Goal: Information Seeking & Learning: Learn about a topic

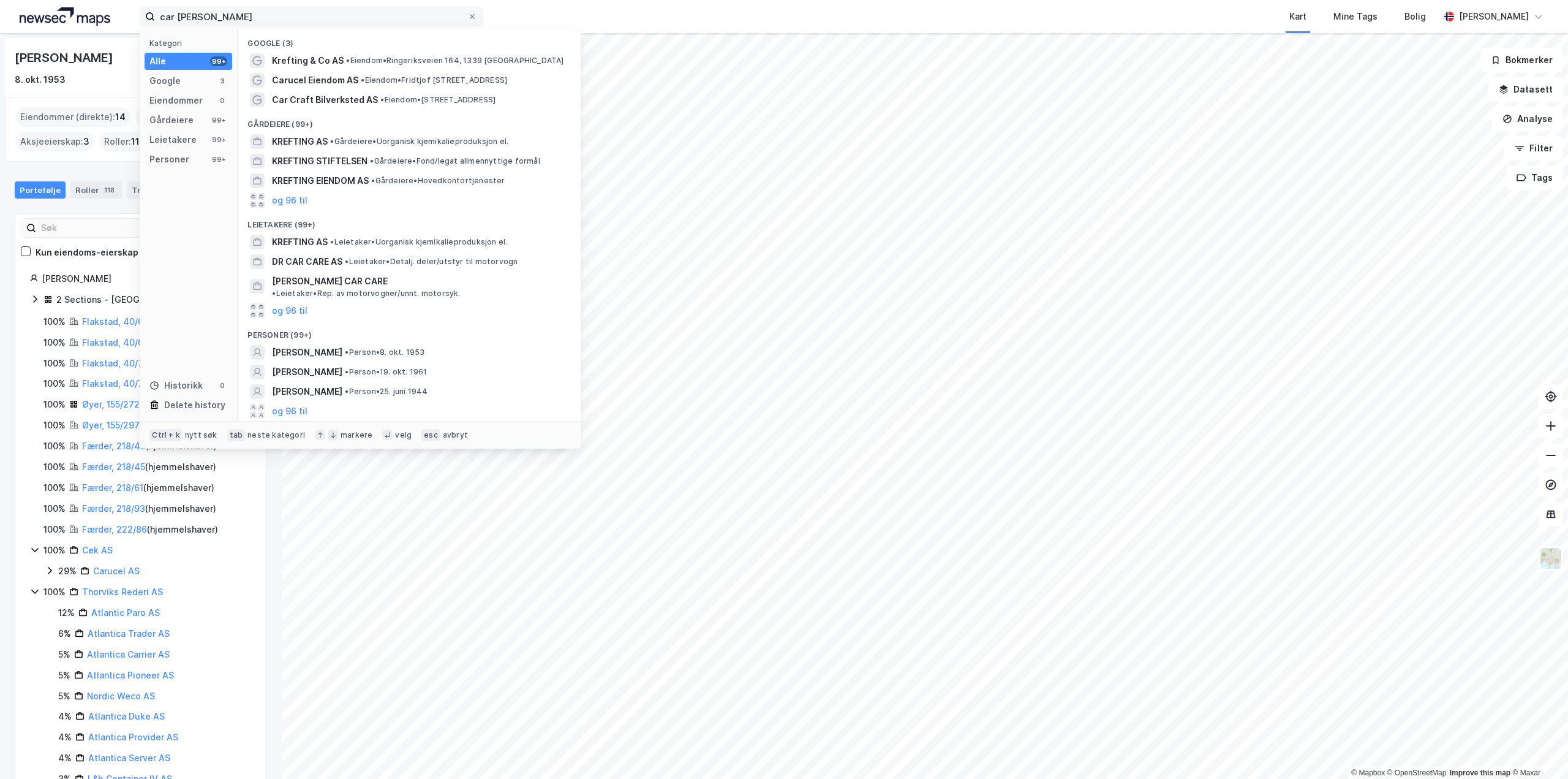
click at [210, 21] on input "car [PERSON_NAME]" at bounding box center [311, 17] width 312 height 19
click at [210, 20] on input "car [PERSON_NAME]" at bounding box center [311, 17] width 312 height 19
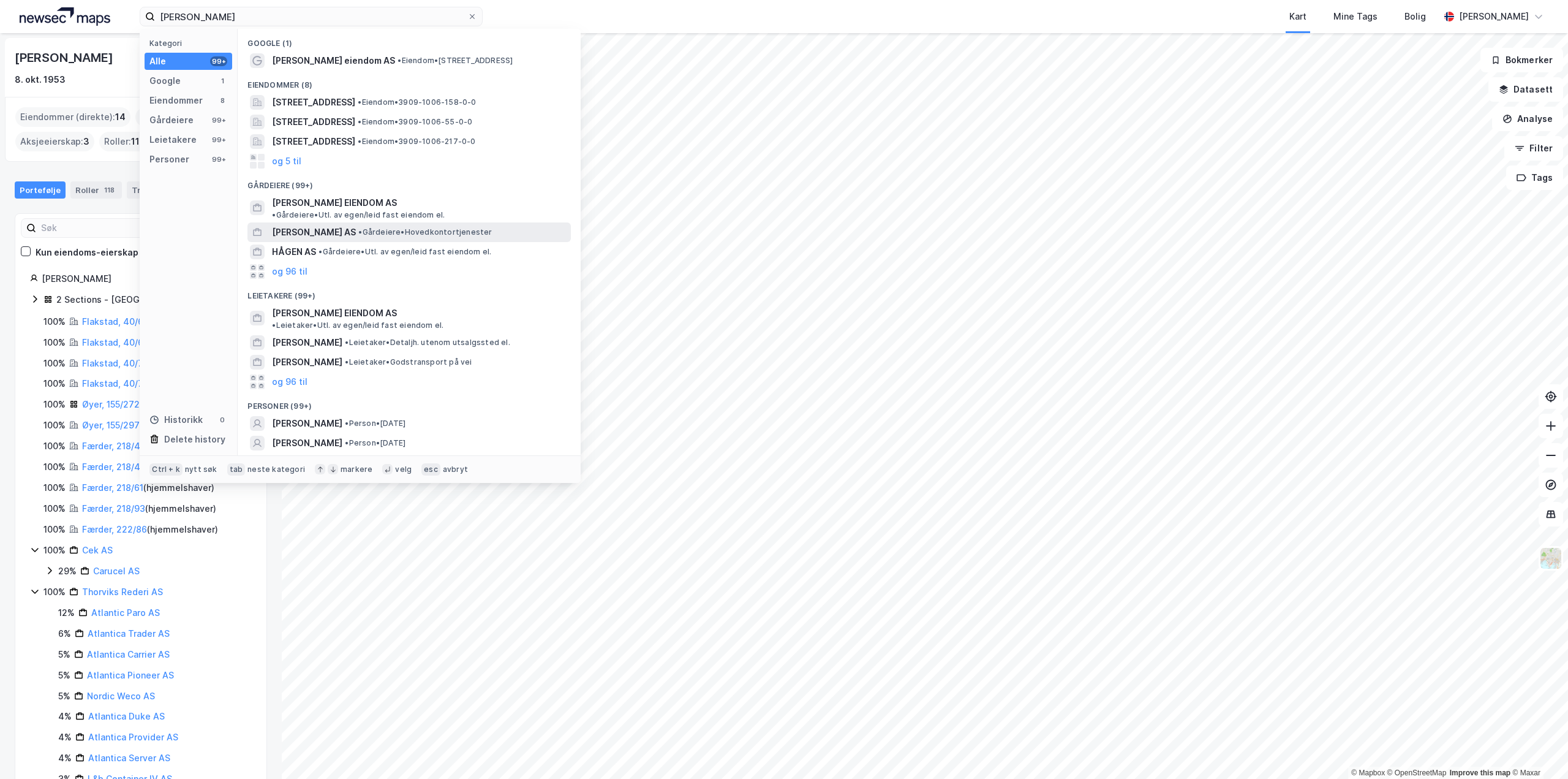
scroll to position [17, 0]
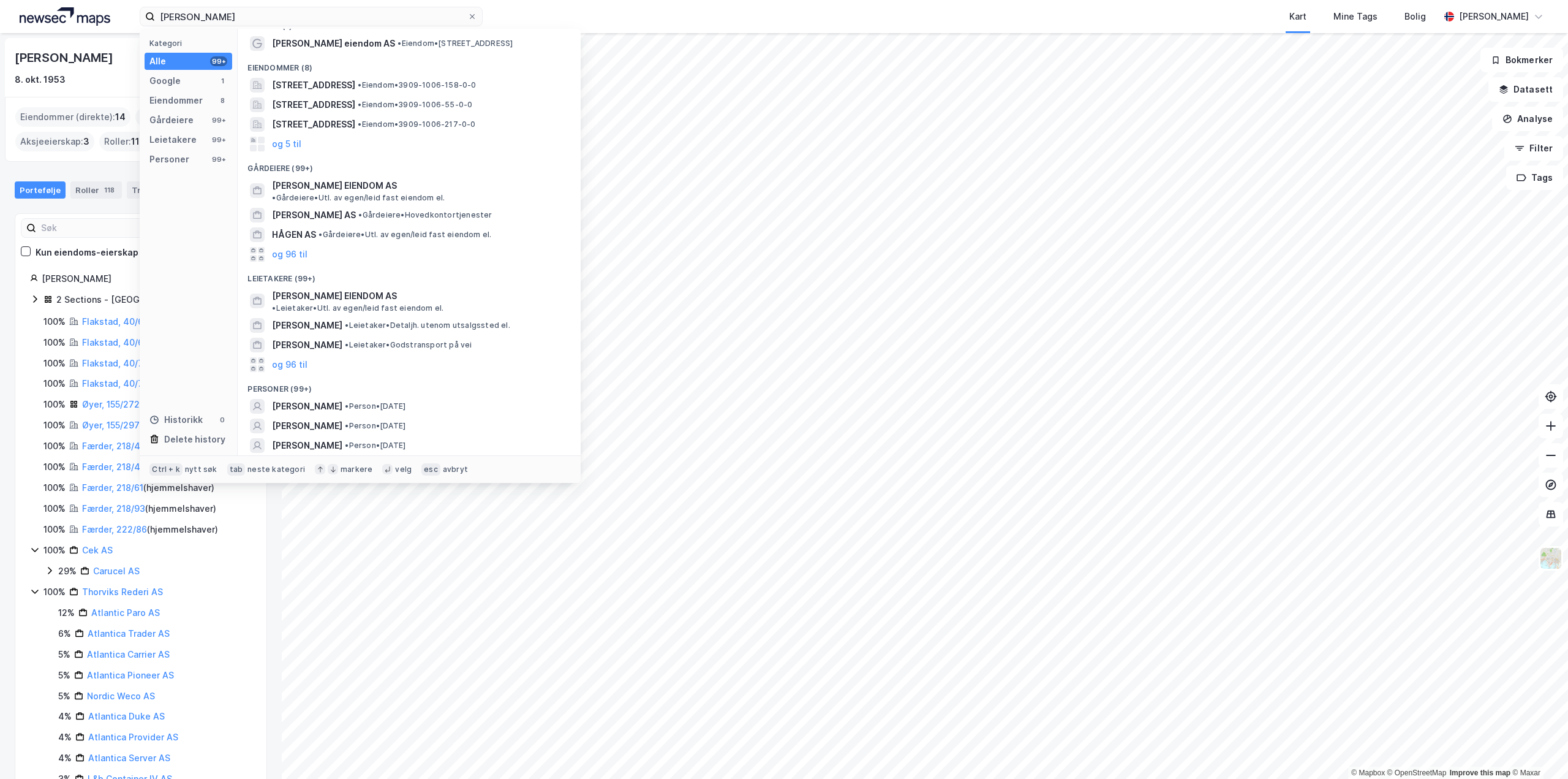
type input "[PERSON_NAME]"
click at [295, 458] on button "og 96 til" at bounding box center [289, 465] width 35 height 15
click at [317, 288] on span "[PERSON_NAME] EIENDOM AS" at bounding box center [334, 296] width 125 height 15
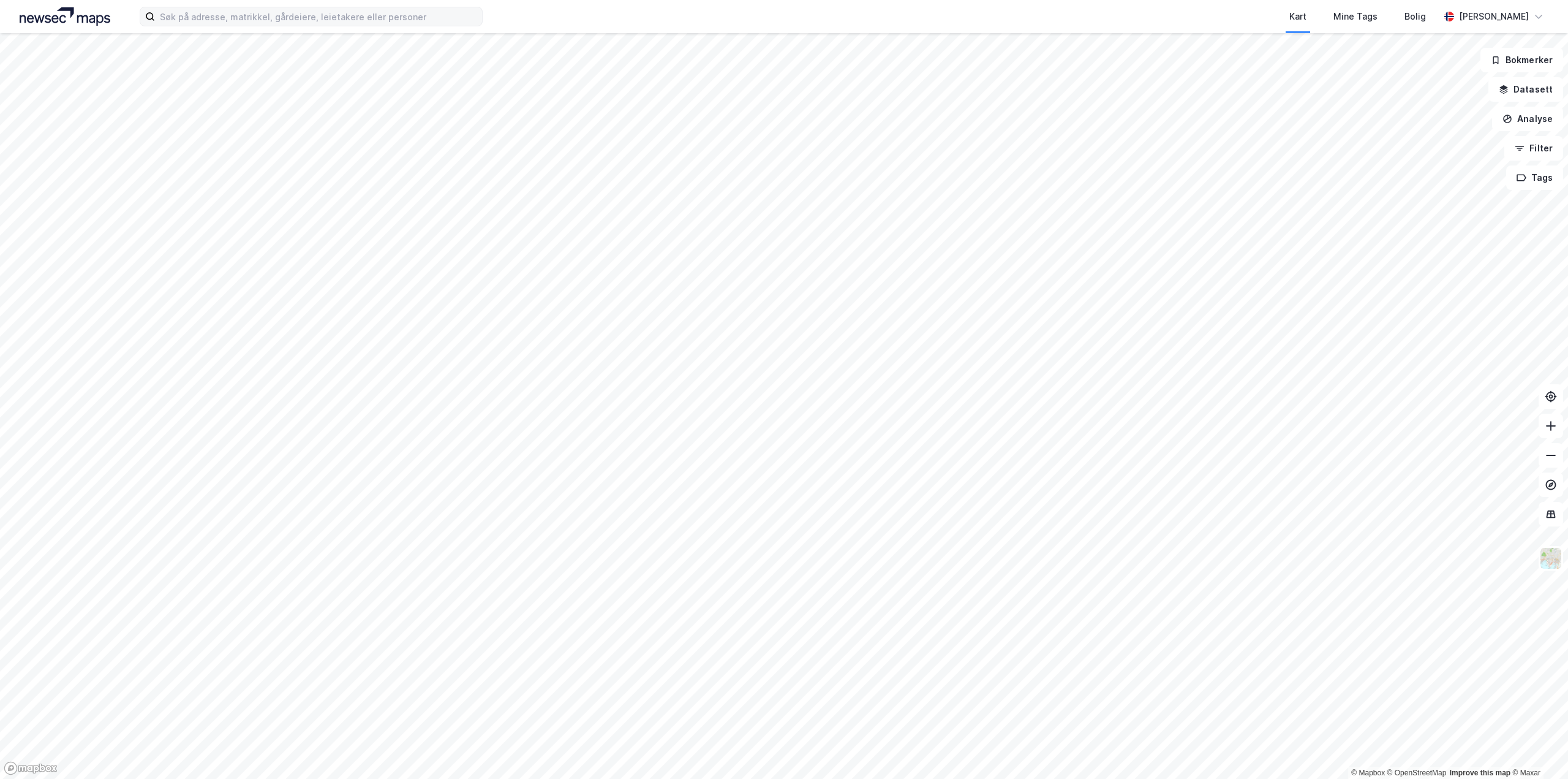
drag, startPoint x: 272, startPoint y: 28, endPoint x: 272, endPoint y: 21, distance: 7.0
click at [272, 21] on div "Kart Mine Tags Bolig Alexander Foss" at bounding box center [784, 16] width 1568 height 33
click at [272, 17] on input at bounding box center [318, 17] width 327 height 19
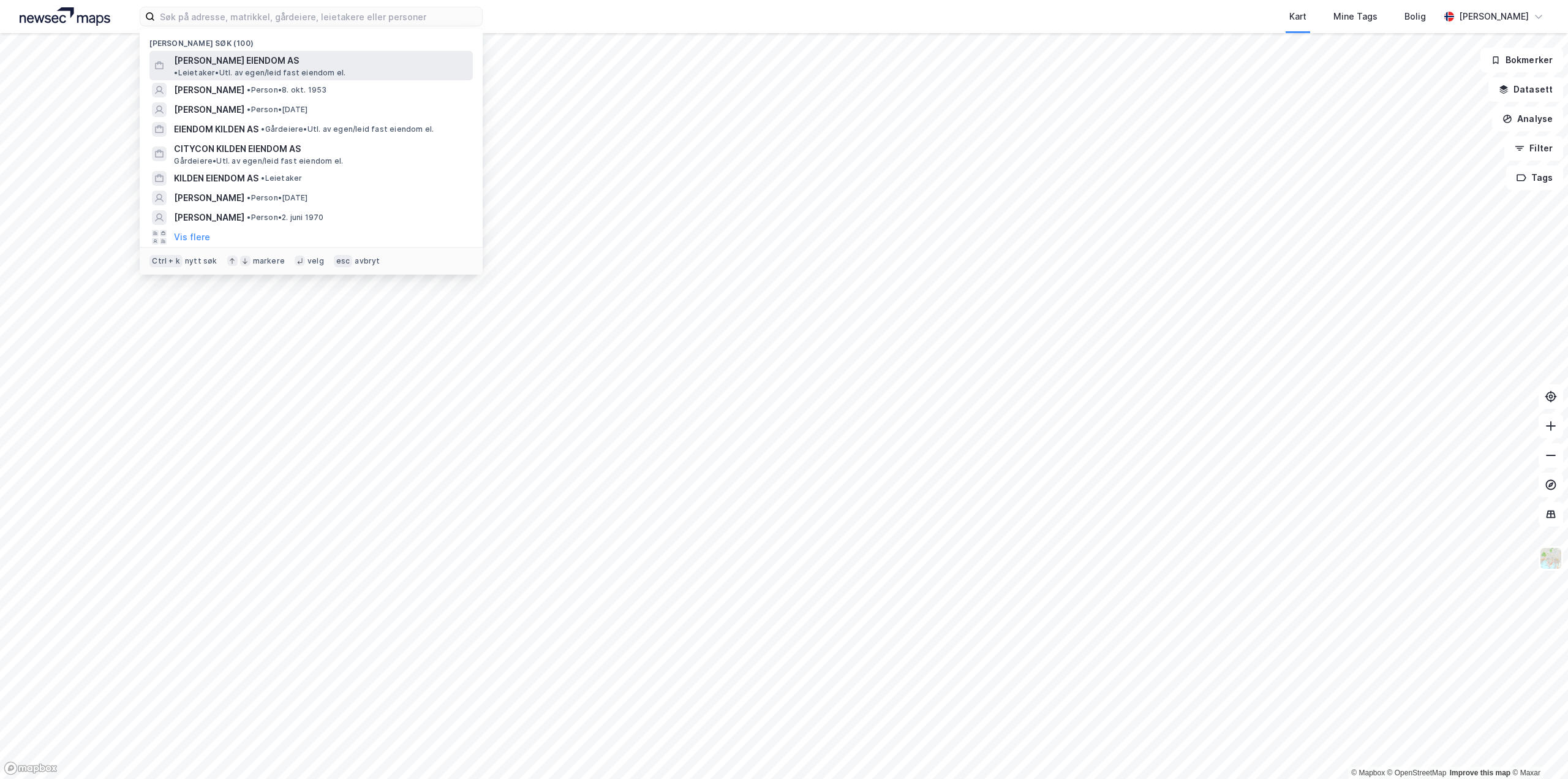
click at [262, 61] on span "[PERSON_NAME] EIENDOM AS" at bounding box center [236, 61] width 125 height 15
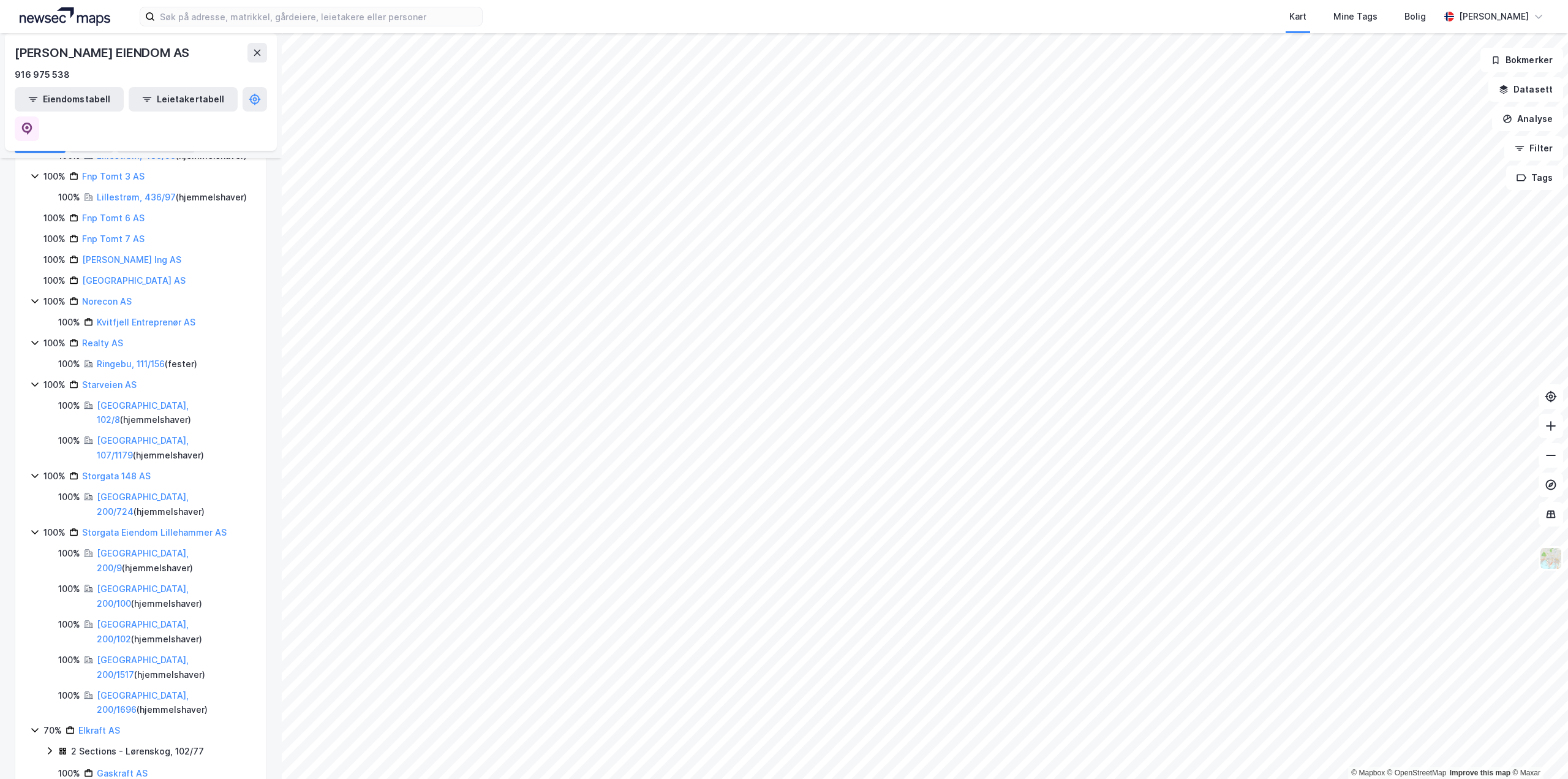
scroll to position [674, 0]
click at [108, 285] on link "Kvitfjell Hotel AS" at bounding box center [134, 280] width 103 height 11
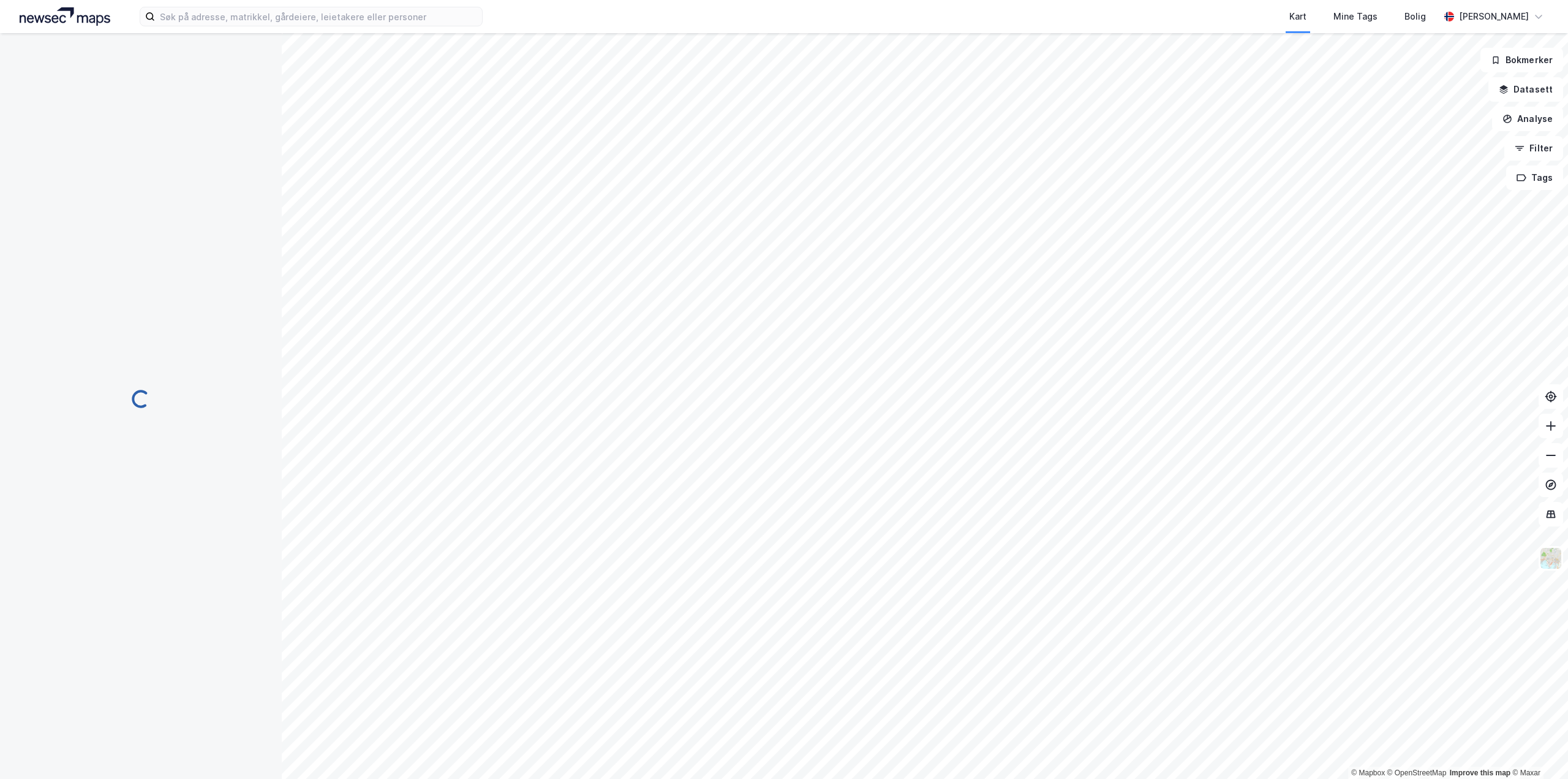
scroll to position [0, 0]
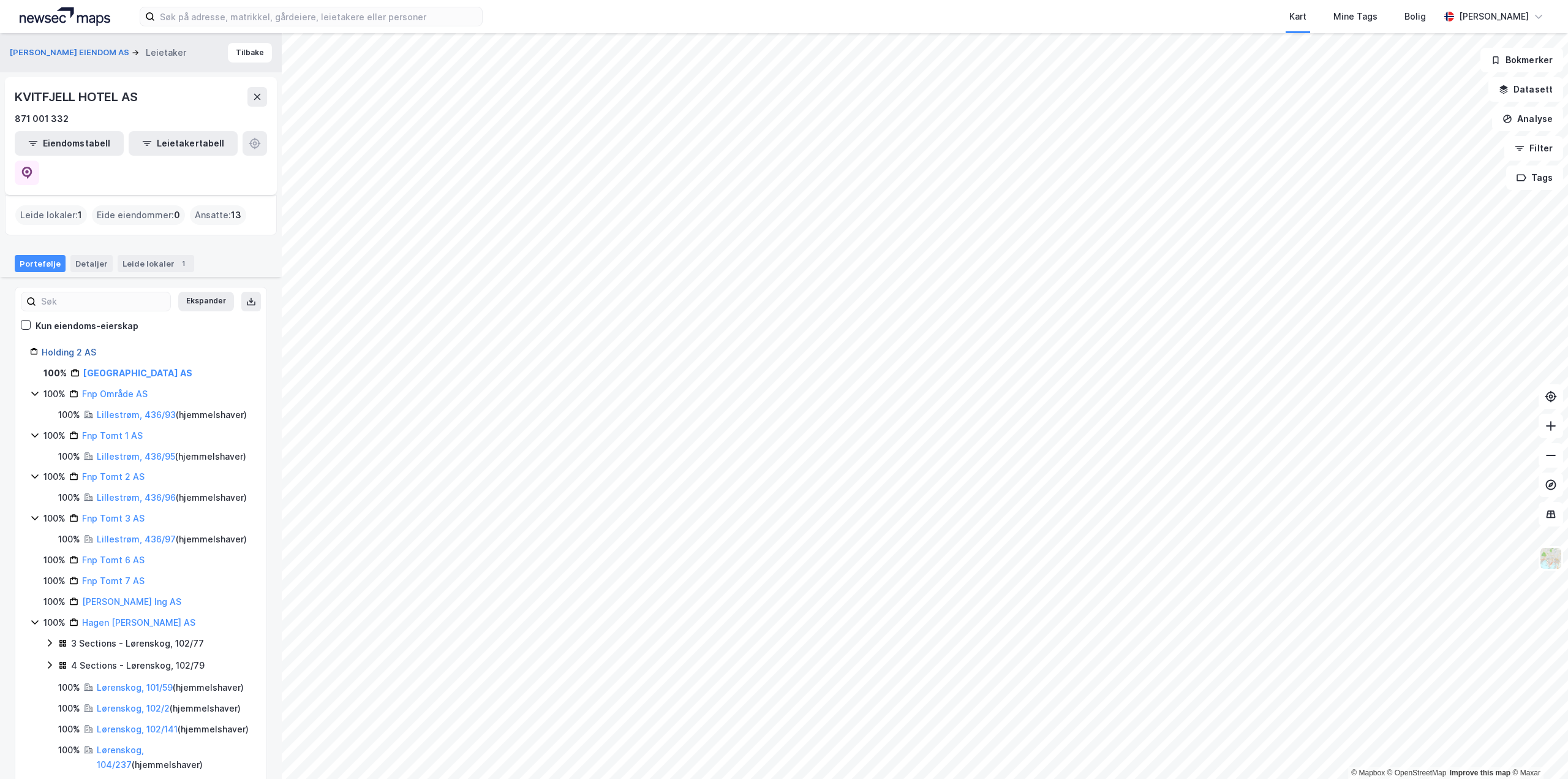
click at [83, 347] on link "Holding 2 AS" at bounding box center [69, 352] width 55 height 11
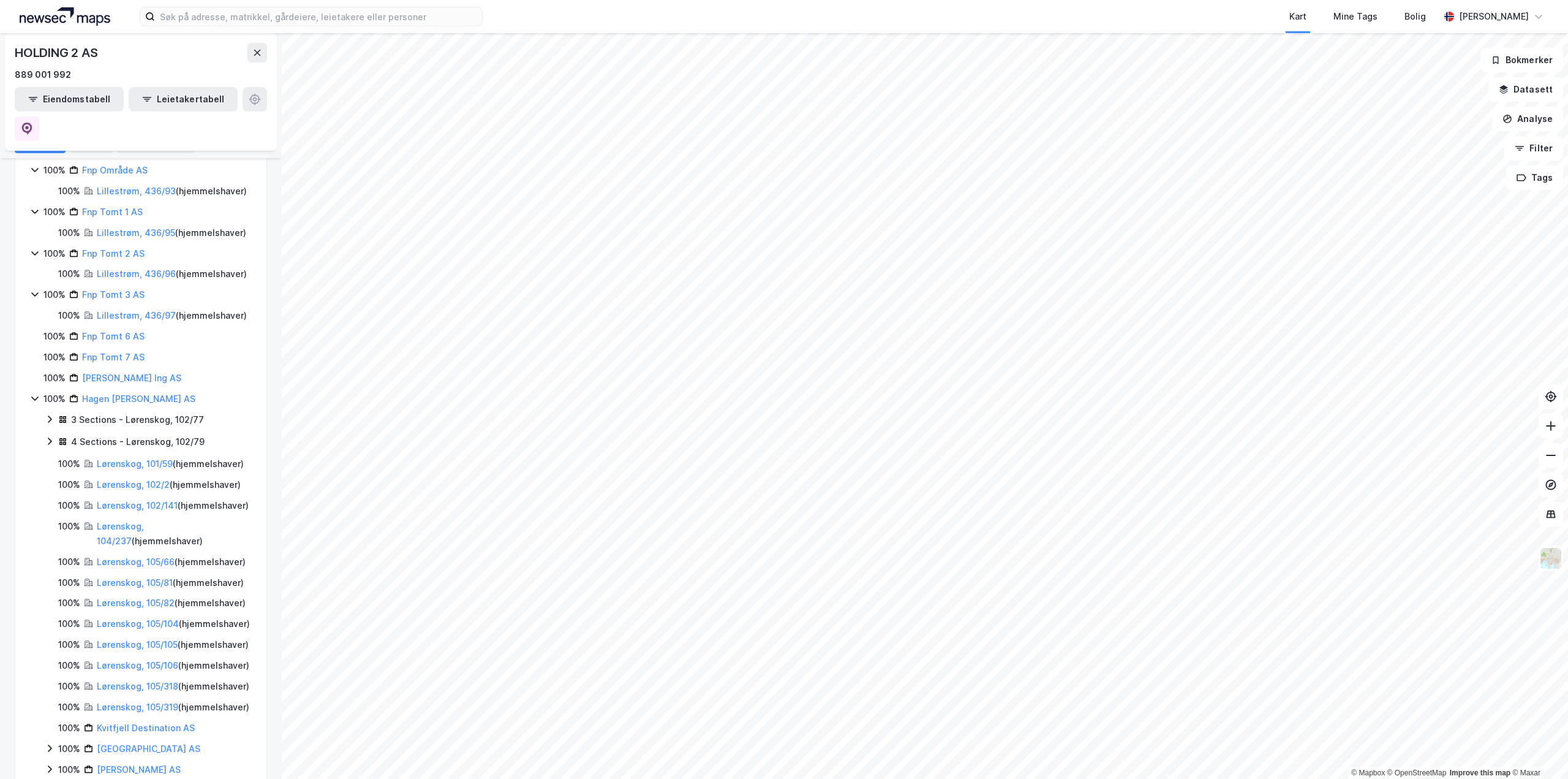
scroll to position [245, 0]
